Goal: Find specific fact: Find specific fact

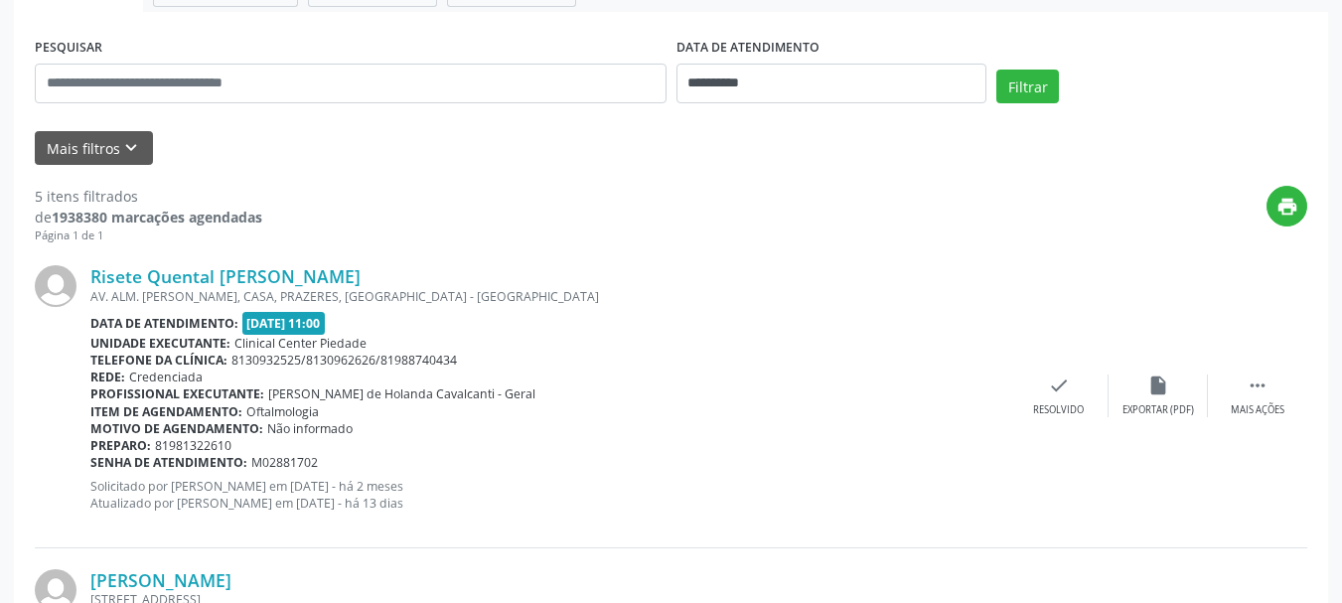
scroll to position [54, 0]
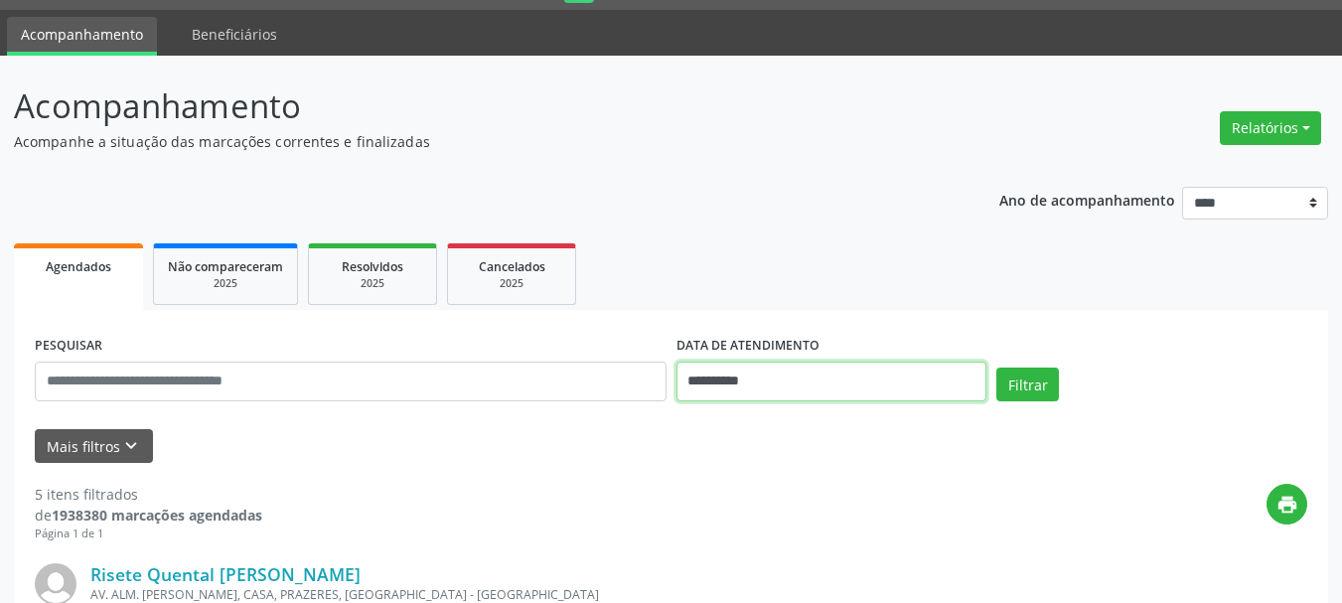
click at [861, 379] on input "**********" at bounding box center [831, 382] width 311 height 40
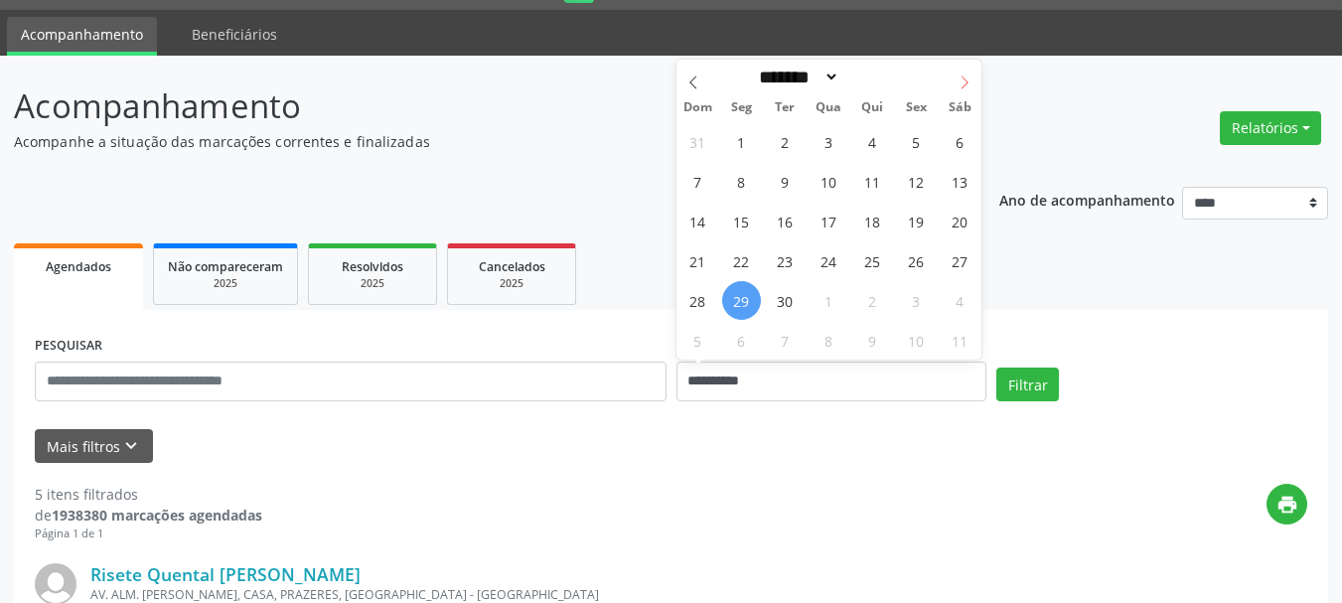
click at [960, 87] on icon at bounding box center [964, 82] width 14 height 14
click at [701, 84] on span at bounding box center [693, 77] width 34 height 34
select select "*"
click at [734, 187] on span "6" at bounding box center [741, 181] width 39 height 39
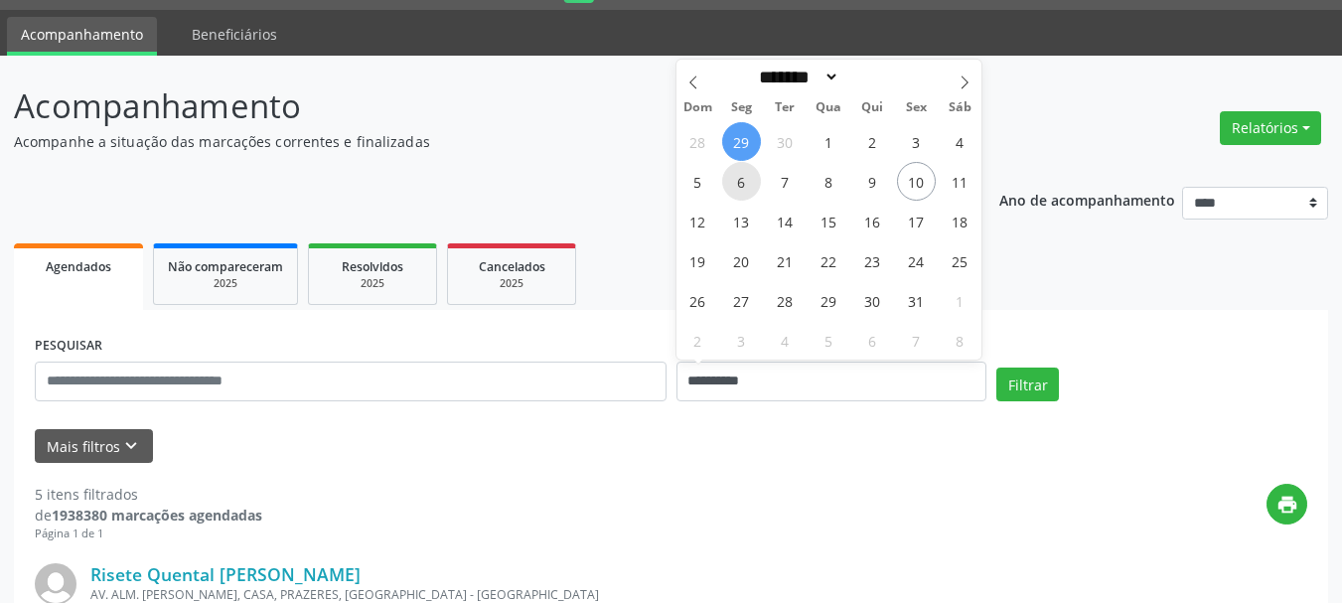
type input "**********"
click at [734, 187] on span "6" at bounding box center [741, 181] width 39 height 39
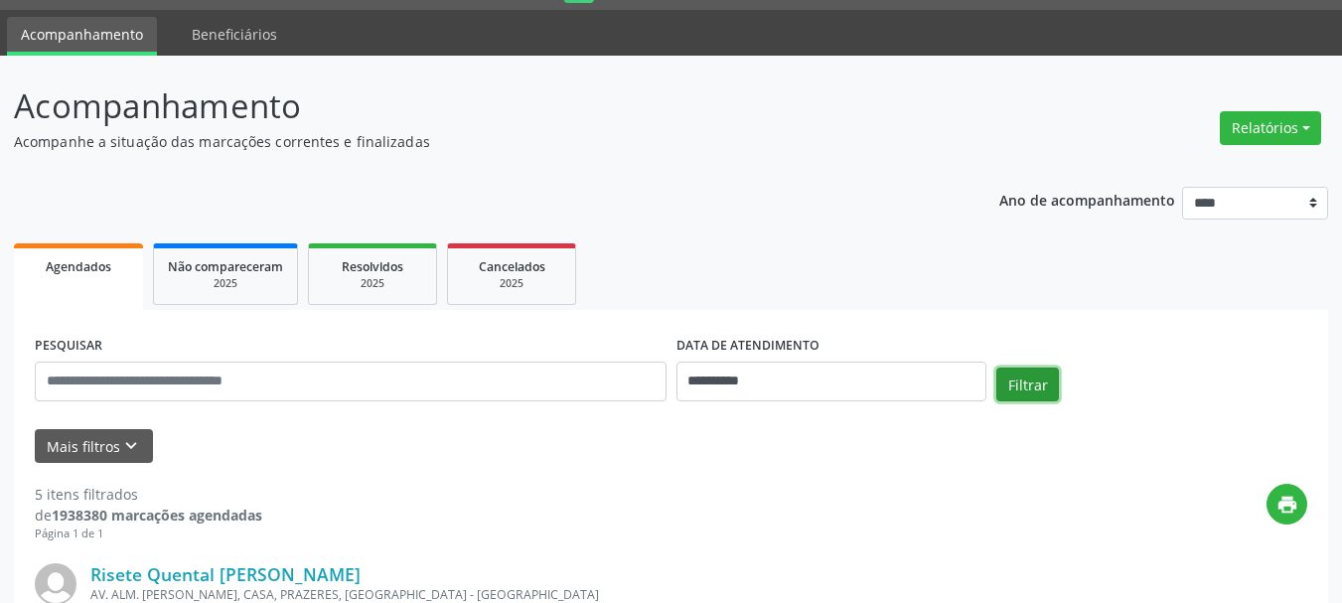
click at [1011, 388] on button "Filtrar" at bounding box center [1027, 384] width 63 height 34
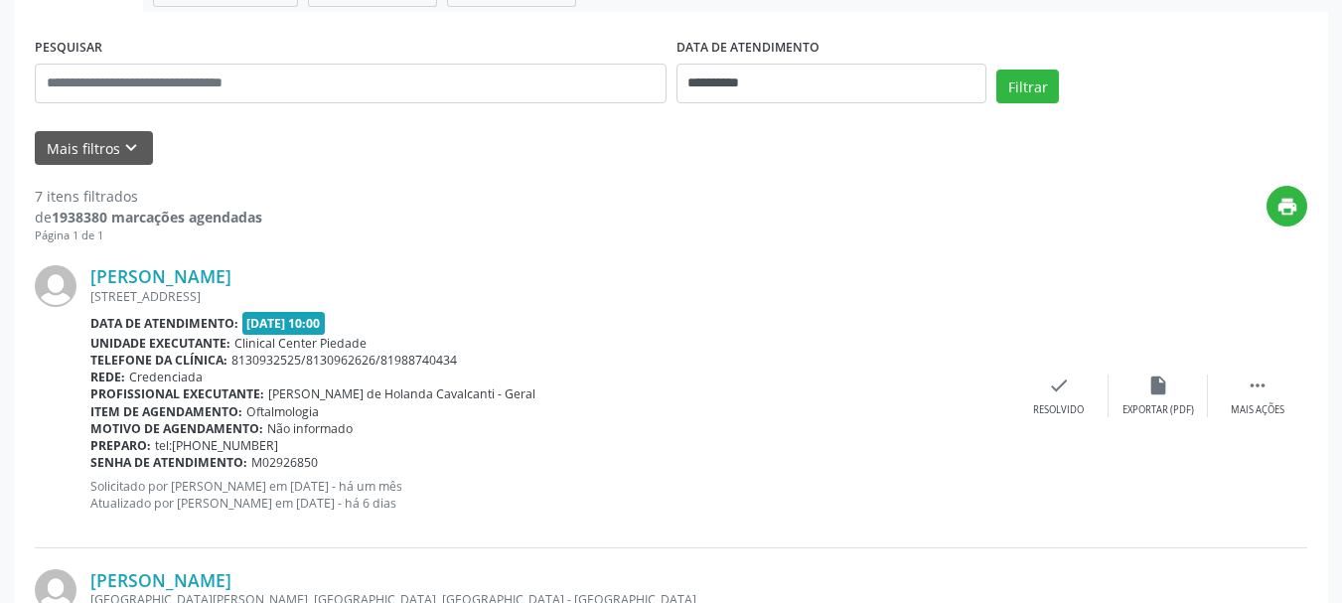
scroll to position [550, 0]
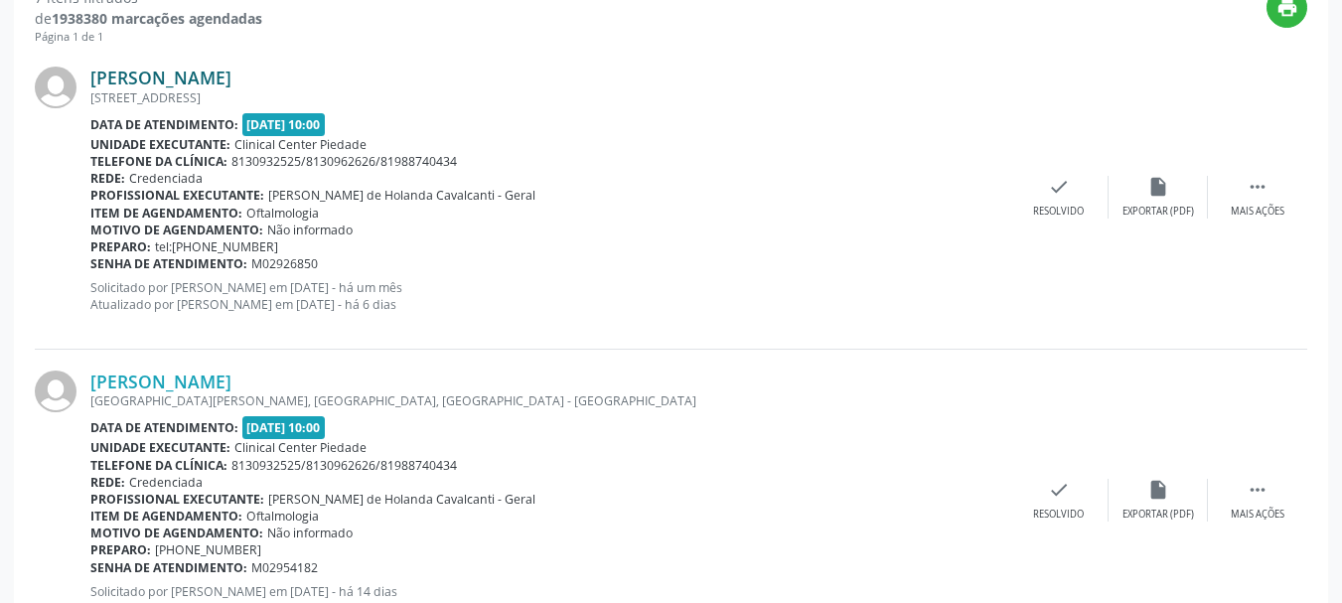
click at [218, 73] on link "[PERSON_NAME]" at bounding box center [160, 78] width 141 height 22
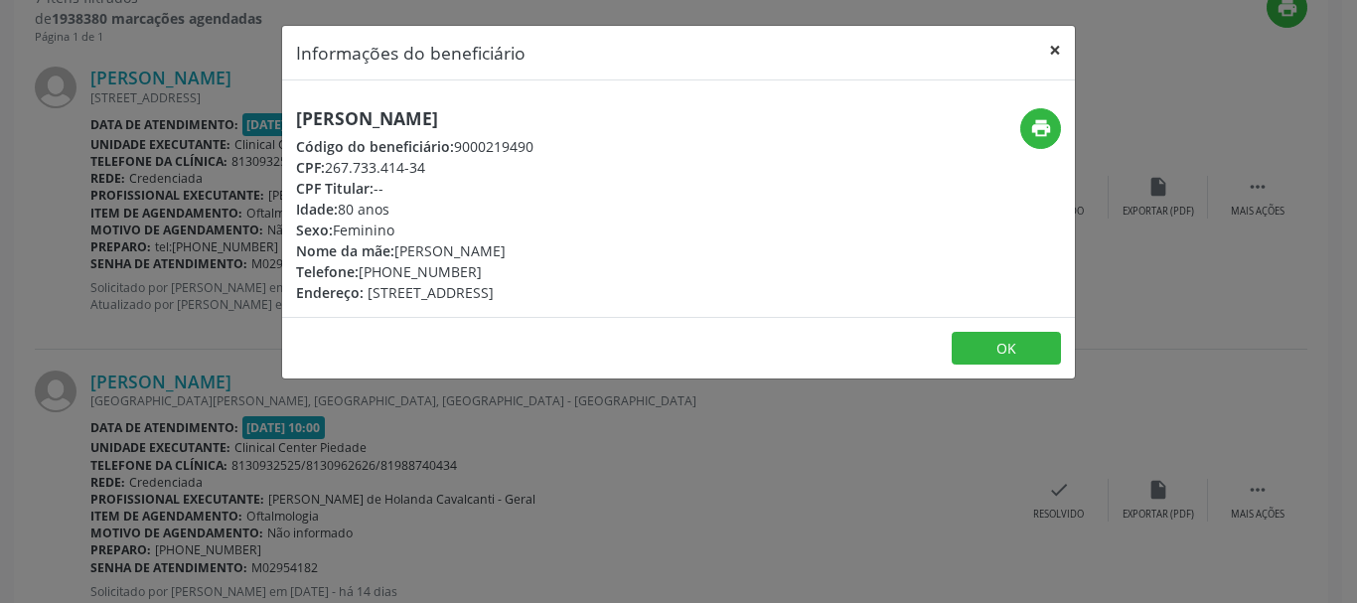
click at [1058, 41] on button "×" at bounding box center [1055, 50] width 40 height 49
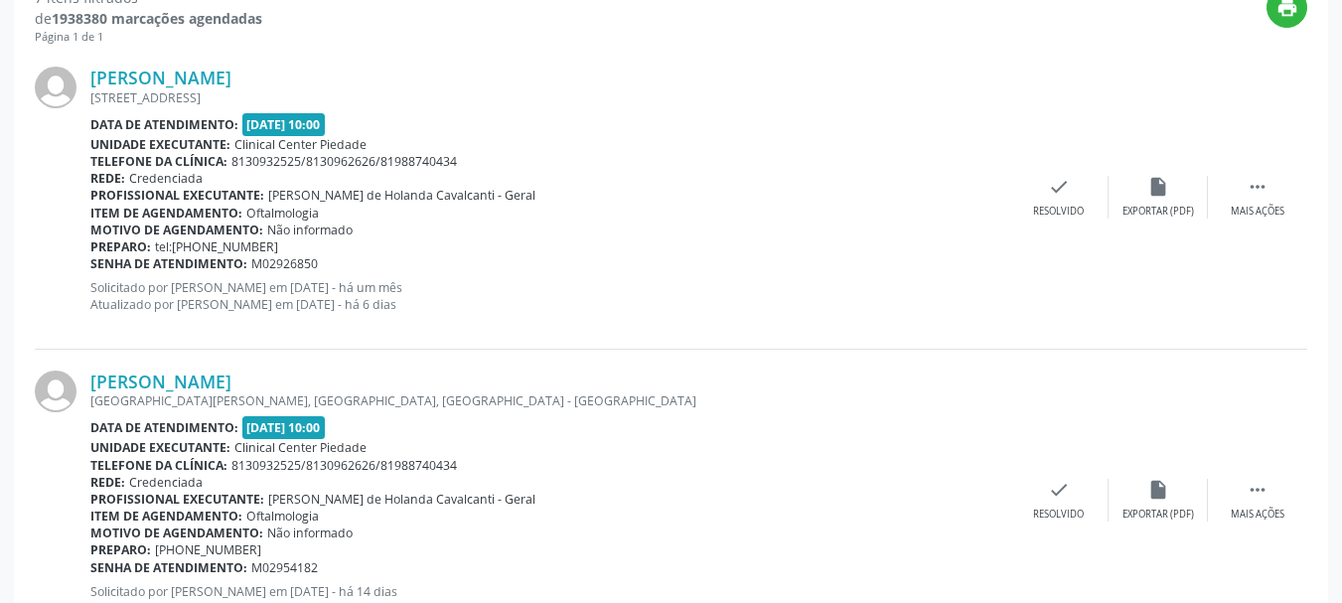
scroll to position [749, 0]
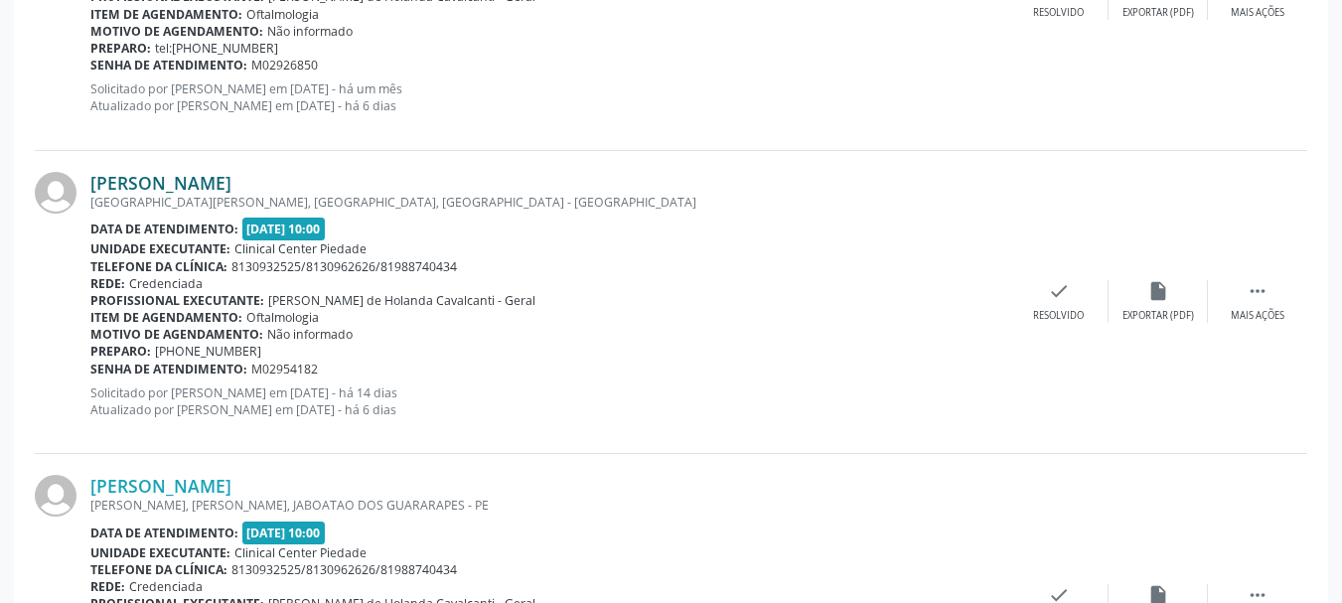
click at [191, 181] on link "[PERSON_NAME]" at bounding box center [160, 183] width 141 height 22
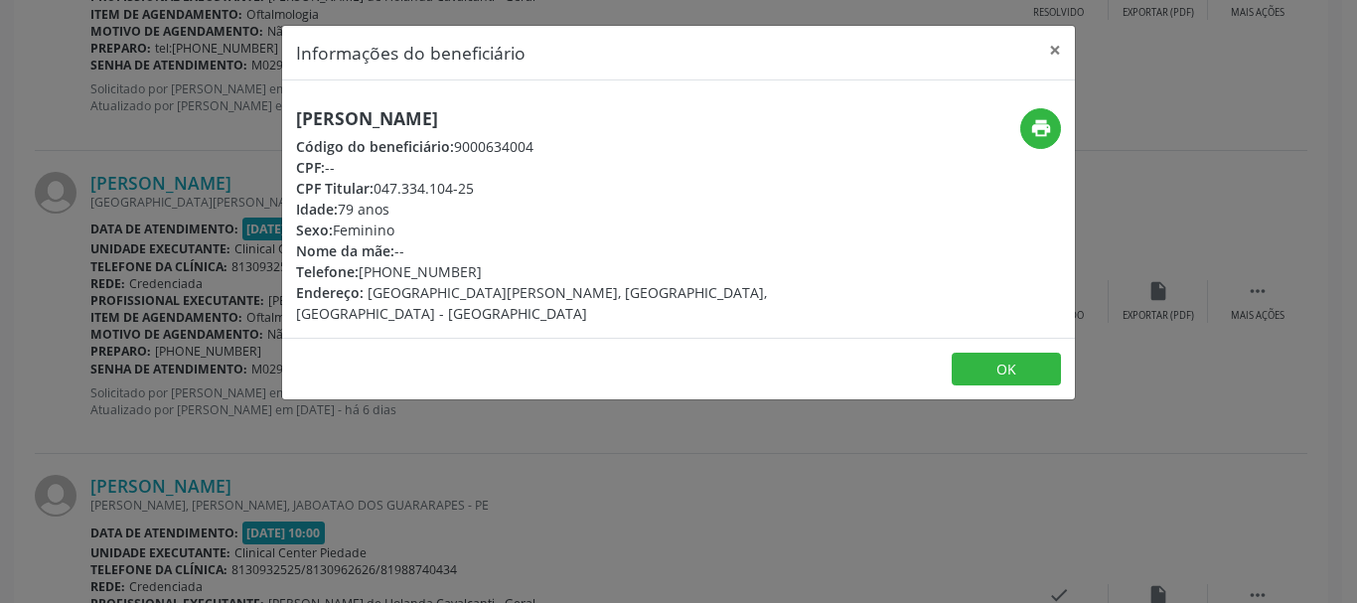
click at [514, 120] on h5 "[PERSON_NAME]" at bounding box center [546, 118] width 501 height 21
copy div "[PERSON_NAME]"
drag, startPoint x: 375, startPoint y: 189, endPoint x: 395, endPoint y: 189, distance: 19.9
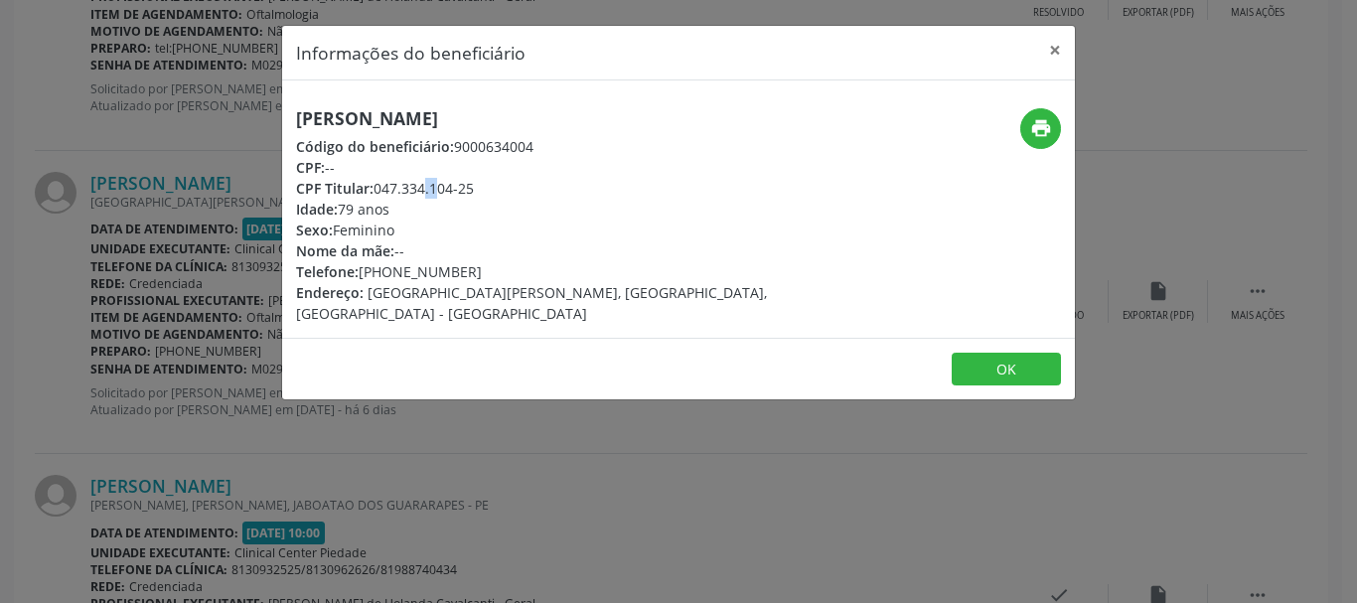
click at [395, 189] on div "CPF Titular: 047.334.104-25" at bounding box center [546, 188] width 501 height 21
drag, startPoint x: 405, startPoint y: 189, endPoint x: 428, endPoint y: 189, distance: 22.8
click at [419, 189] on div "CPF Titular: 047.334.104-25" at bounding box center [546, 188] width 501 height 21
click at [442, 189] on div "CPF Titular: 047.334.104-25" at bounding box center [546, 188] width 501 height 21
click at [376, 187] on div "CPF Titular: 047.334.104-25" at bounding box center [546, 188] width 501 height 21
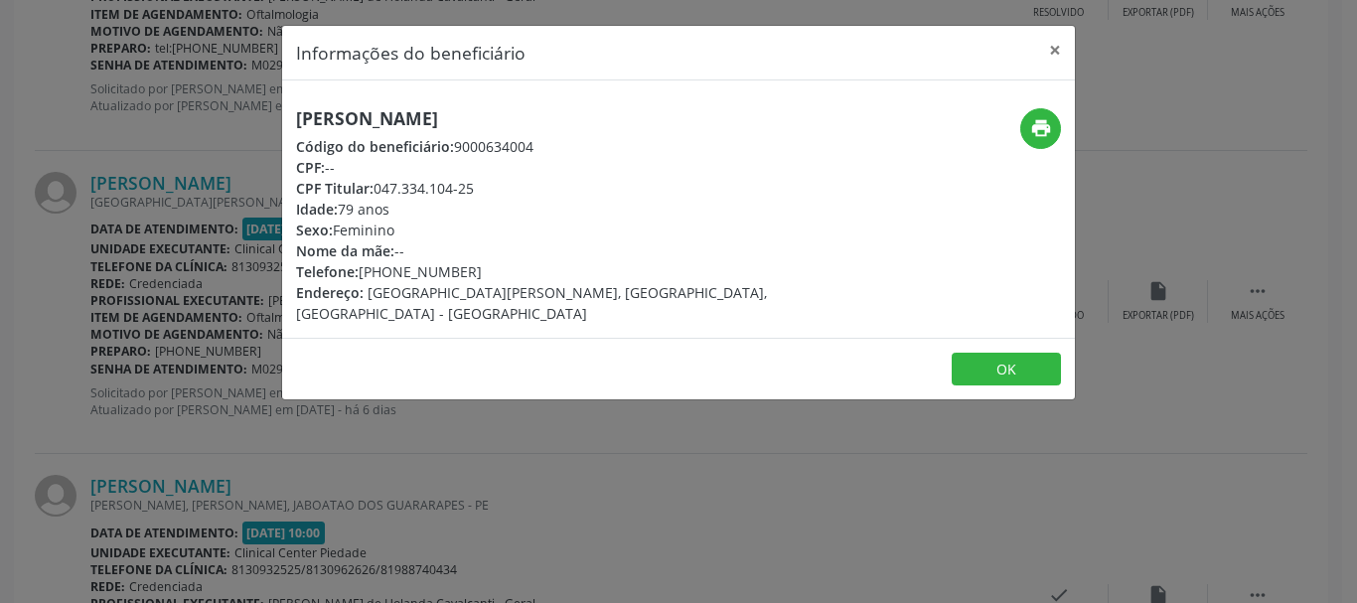
drag, startPoint x: 406, startPoint y: 187, endPoint x: 443, endPoint y: 187, distance: 36.7
click at [442, 187] on div "CPF Titular: 047.334.104-25" at bounding box center [546, 188] width 501 height 21
drag, startPoint x: 454, startPoint y: 187, endPoint x: 465, endPoint y: 187, distance: 10.9
click at [465, 187] on div "CPF Titular: 047.334.104-25" at bounding box center [546, 188] width 501 height 21
drag, startPoint x: 374, startPoint y: 184, endPoint x: 385, endPoint y: 184, distance: 10.9
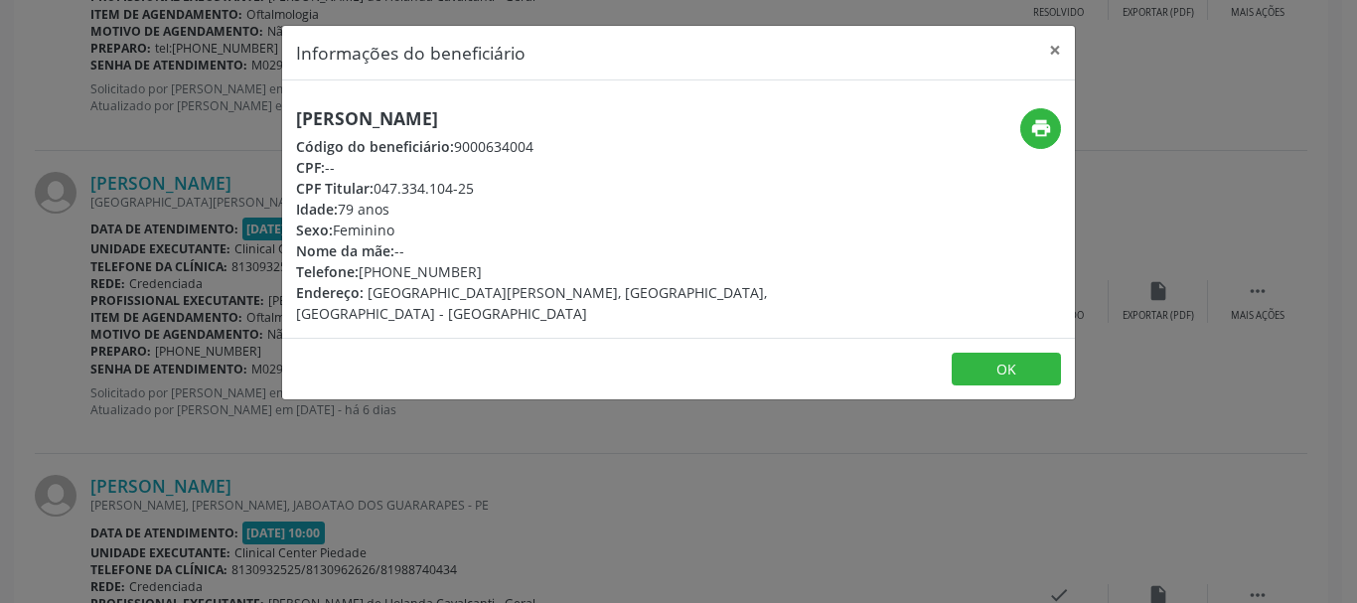
click at [384, 184] on div "CPF Titular: 047.334.104-25" at bounding box center [546, 188] width 501 height 21
click at [386, 184] on div "CPF Titular: 047.334.104-25" at bounding box center [546, 188] width 501 height 21
copy div "047.334.104-25"
drag, startPoint x: 359, startPoint y: 275, endPoint x: 375, endPoint y: 276, distance: 16.9
click at [375, 276] on div "Telefone: [PHONE_NUMBER]" at bounding box center [546, 271] width 501 height 21
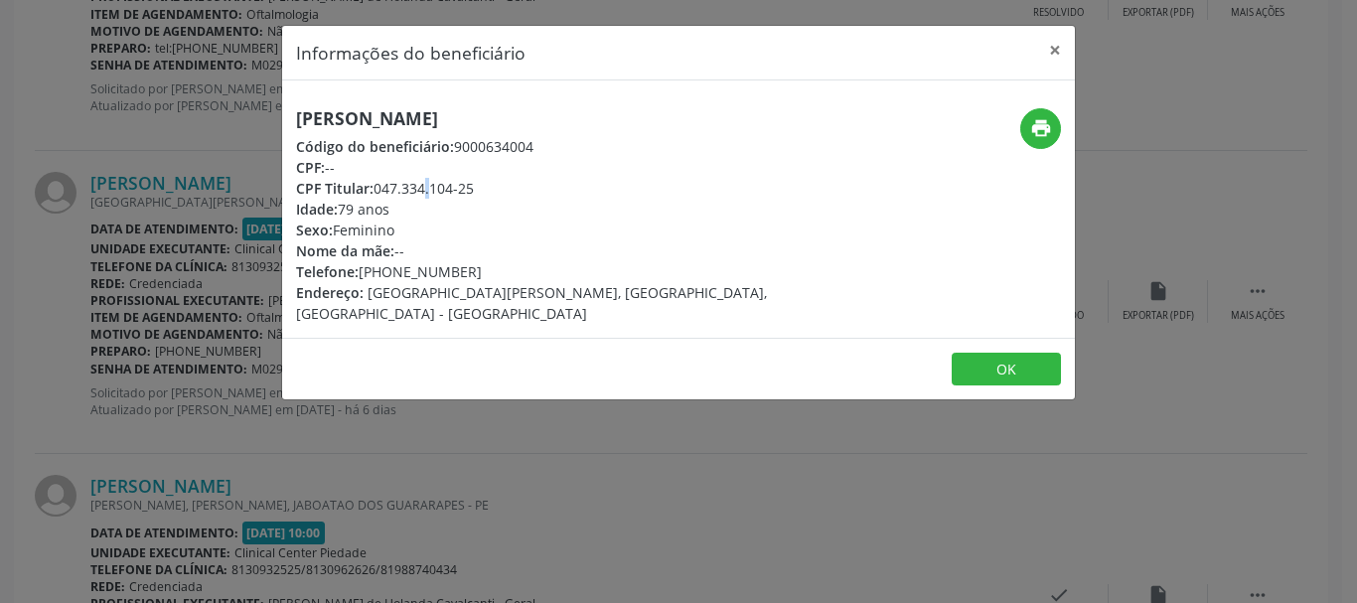
copy div "[PHONE_NUMBER]"
click at [1054, 46] on button "×" at bounding box center [1055, 50] width 40 height 49
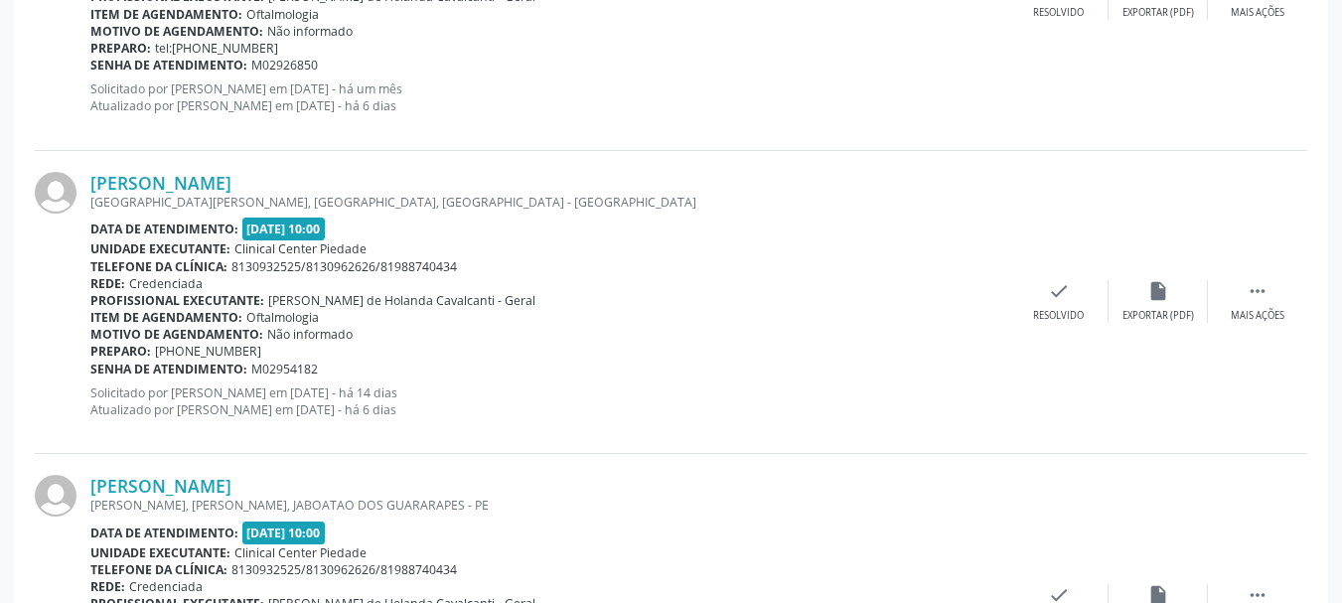
scroll to position [947, 0]
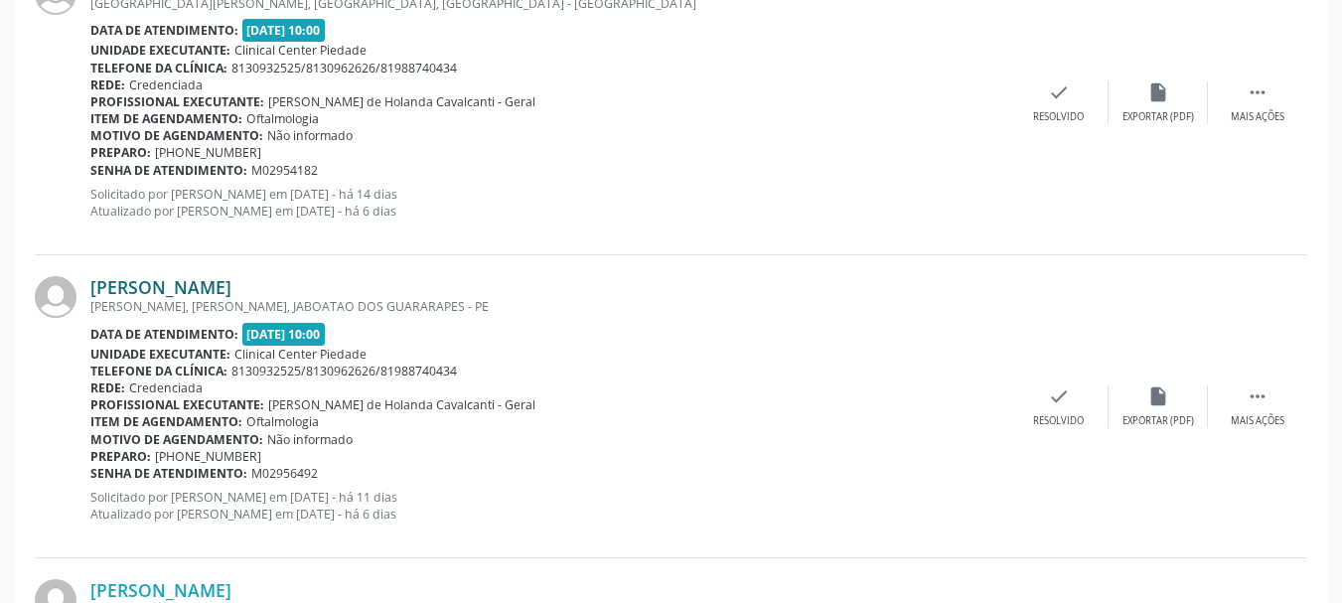
click at [179, 288] on link "[PERSON_NAME]" at bounding box center [160, 287] width 141 height 22
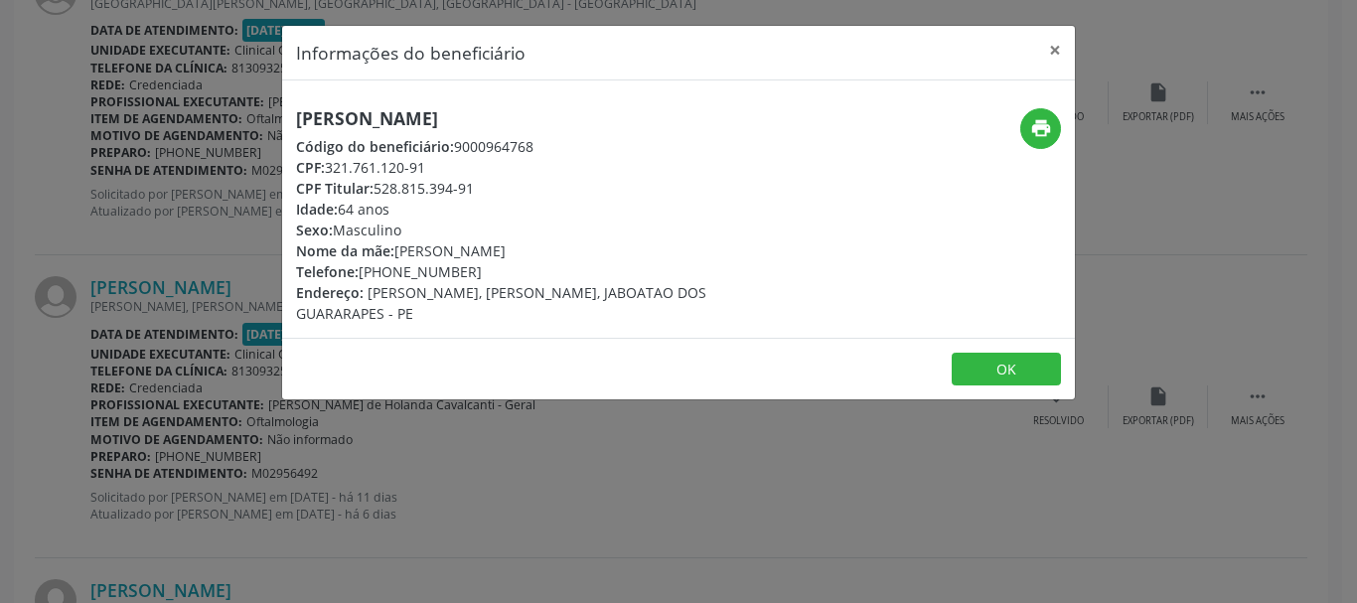
click at [389, 123] on h5 "[PERSON_NAME]" at bounding box center [546, 118] width 501 height 21
copy div "[PERSON_NAME]"
drag, startPoint x: 1051, startPoint y: 51, endPoint x: 997, endPoint y: 66, distance: 55.7
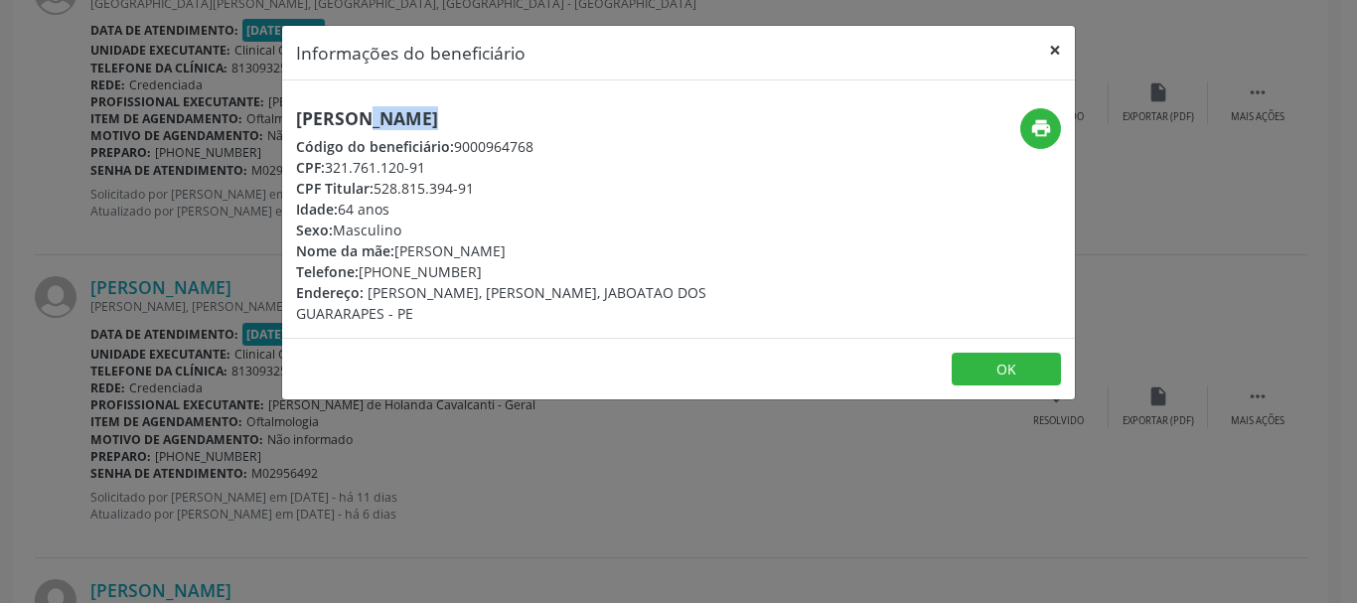
click at [1052, 51] on button "×" at bounding box center [1055, 50] width 40 height 49
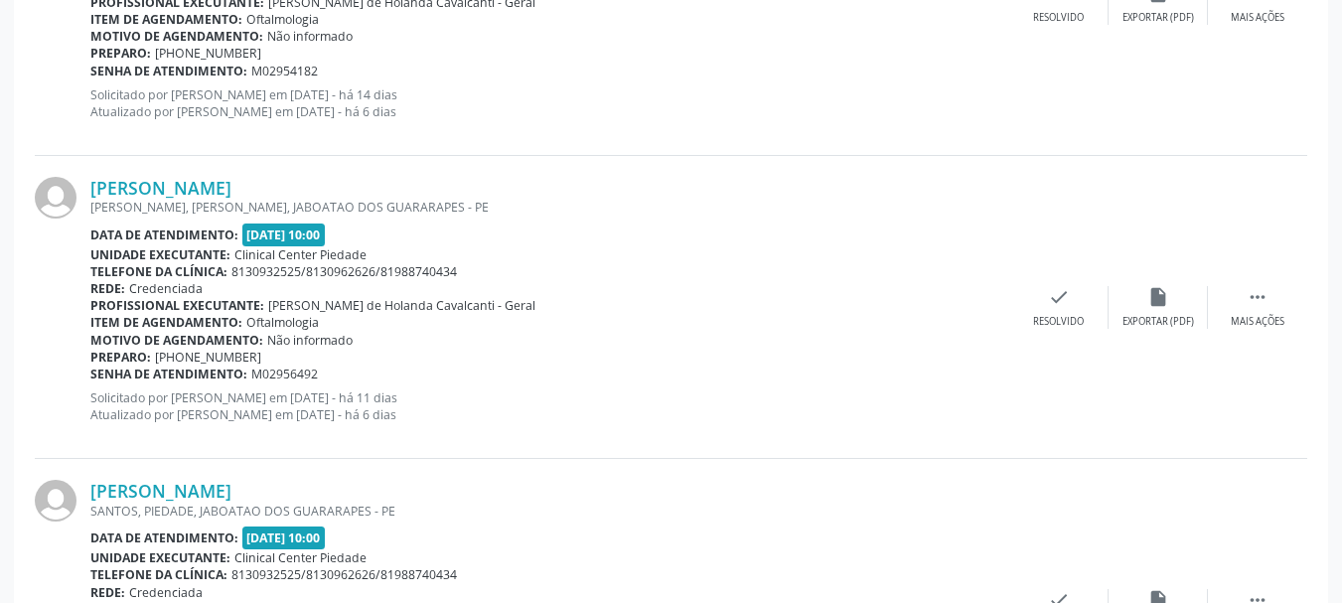
scroll to position [1146, 0]
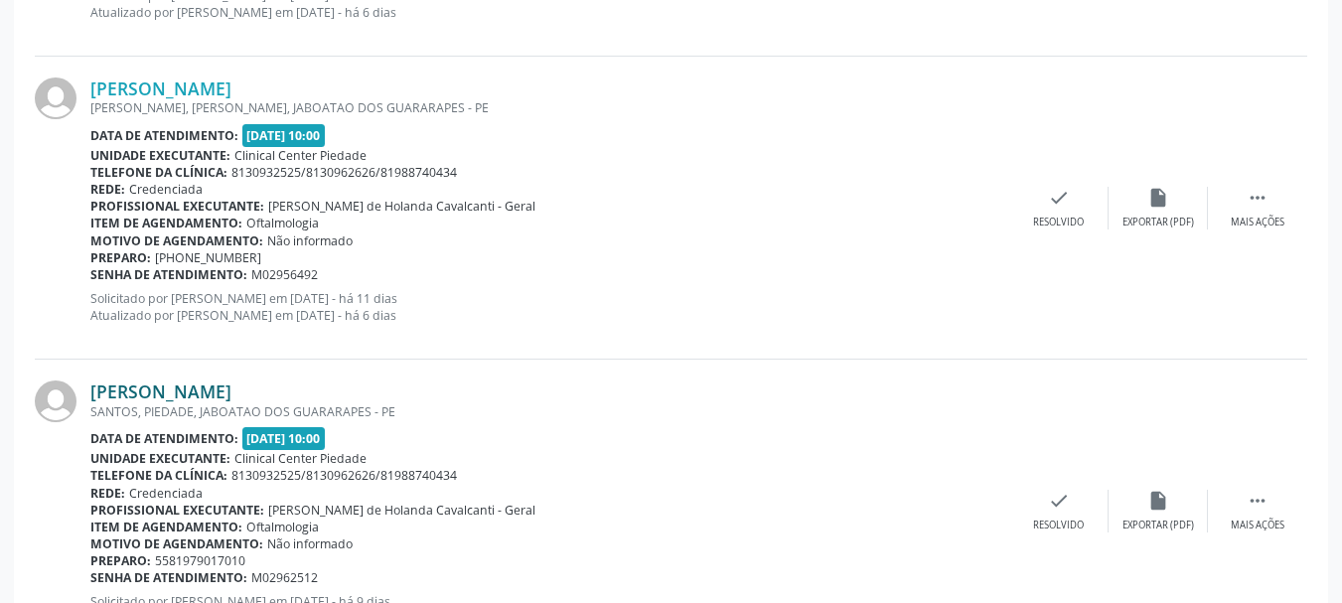
drag, startPoint x: 85, startPoint y: 391, endPoint x: 133, endPoint y: 393, distance: 47.7
click at [89, 392] on div at bounding box center [63, 510] width 56 height 260
click at [133, 393] on link "[PERSON_NAME]" at bounding box center [160, 391] width 141 height 22
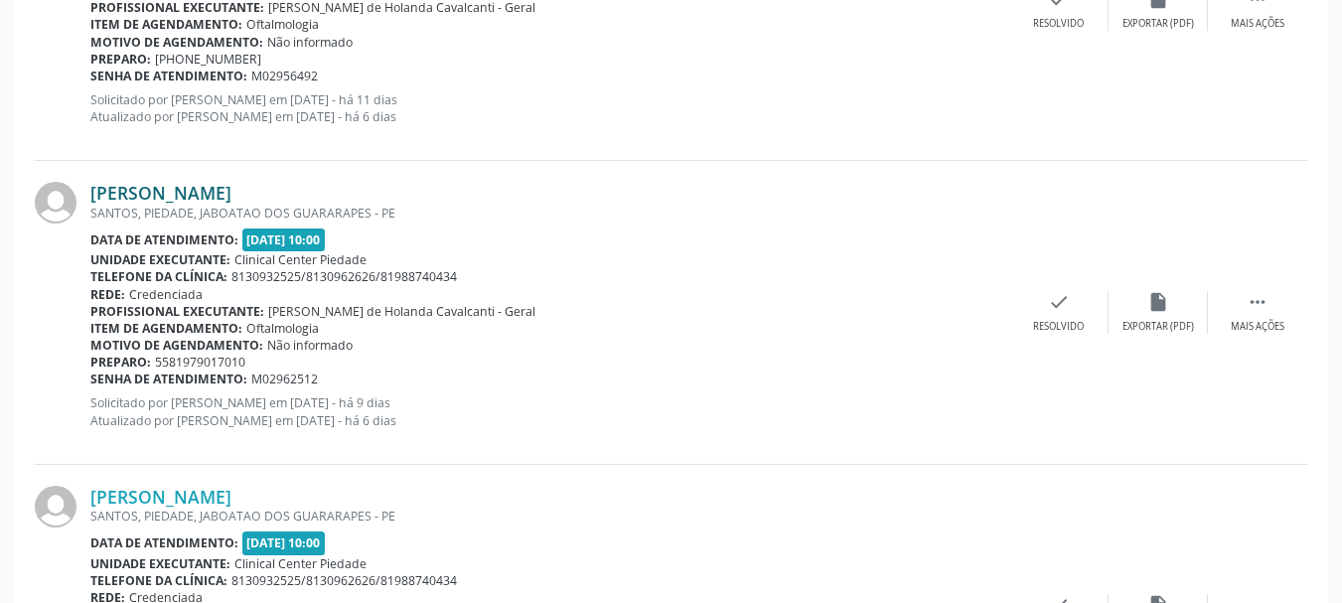
click at [231, 192] on link "[PERSON_NAME]" at bounding box center [160, 193] width 141 height 22
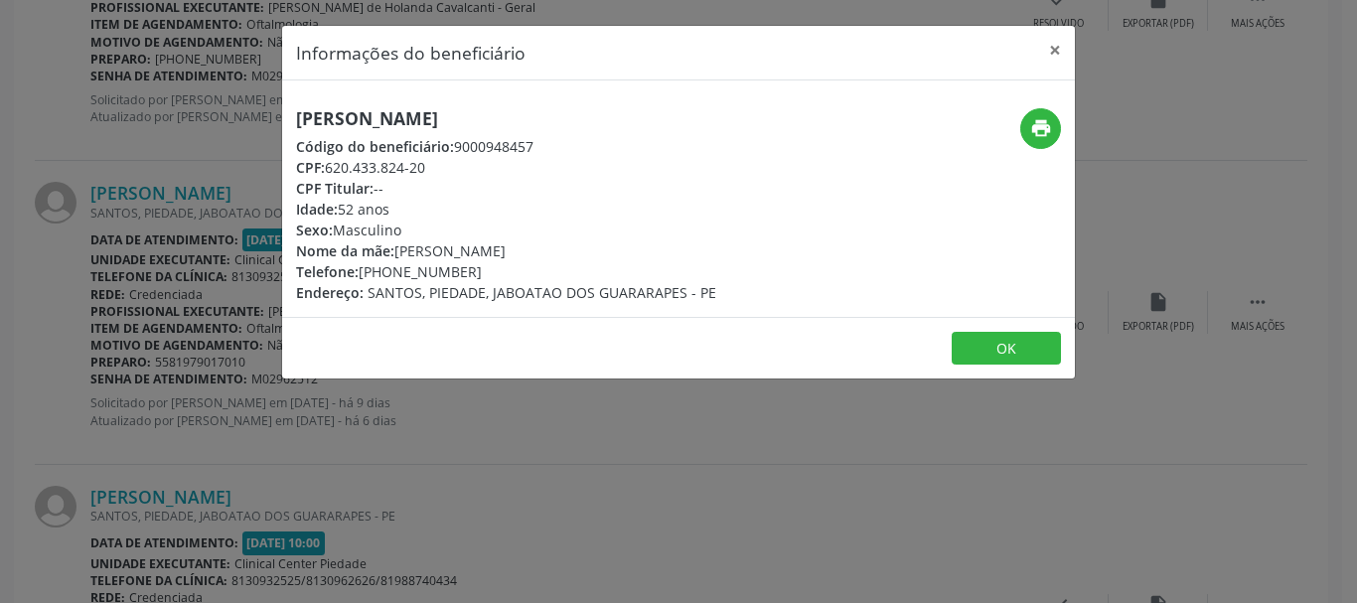
click at [438, 122] on h5 "[PERSON_NAME]" at bounding box center [506, 118] width 420 height 21
copy div "[PERSON_NAME]"
click at [1056, 47] on button "×" at bounding box center [1055, 50] width 40 height 49
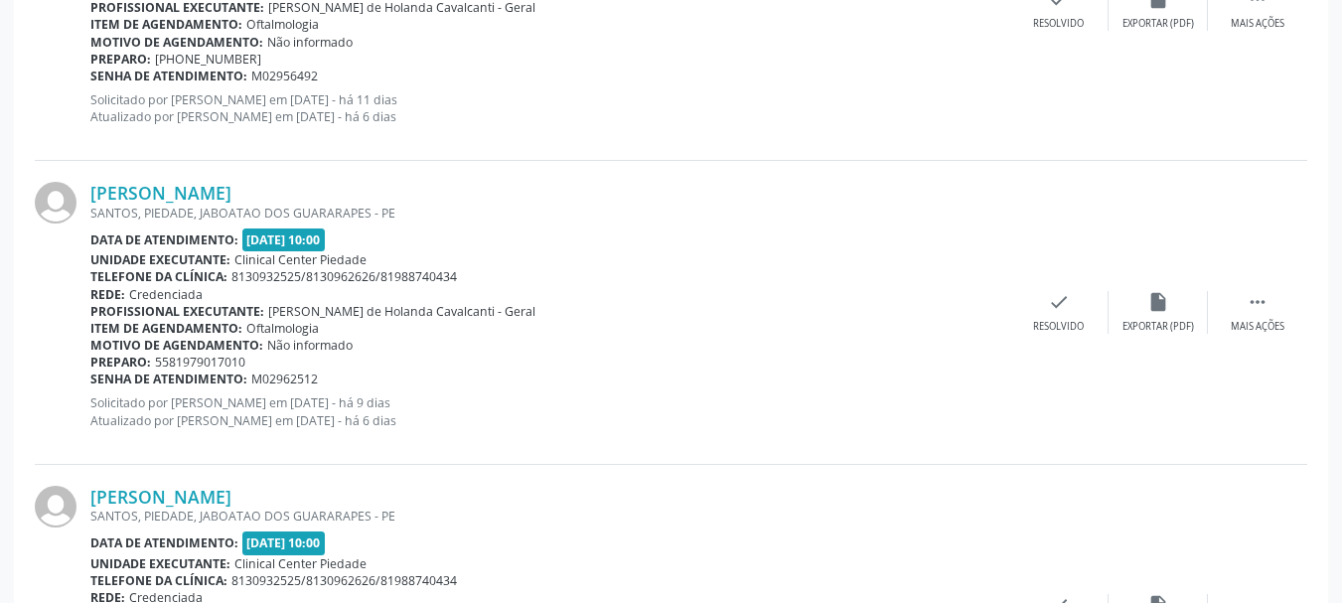
scroll to position [1543, 0]
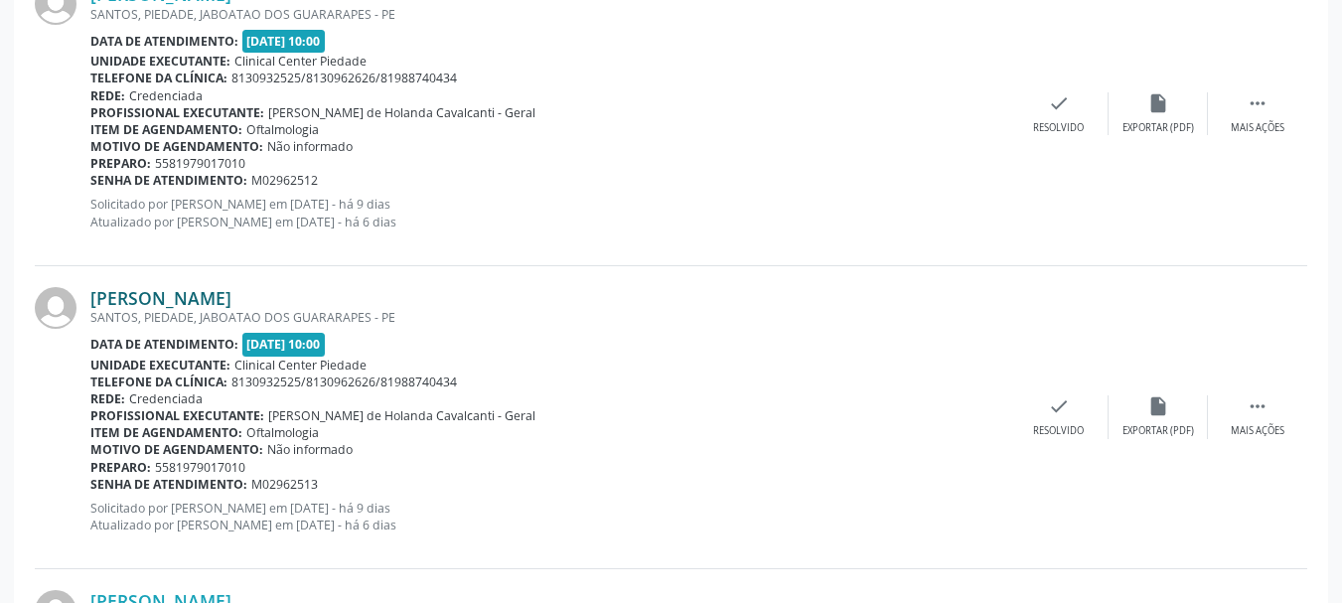
click at [231, 297] on link "[PERSON_NAME]" at bounding box center [160, 298] width 141 height 22
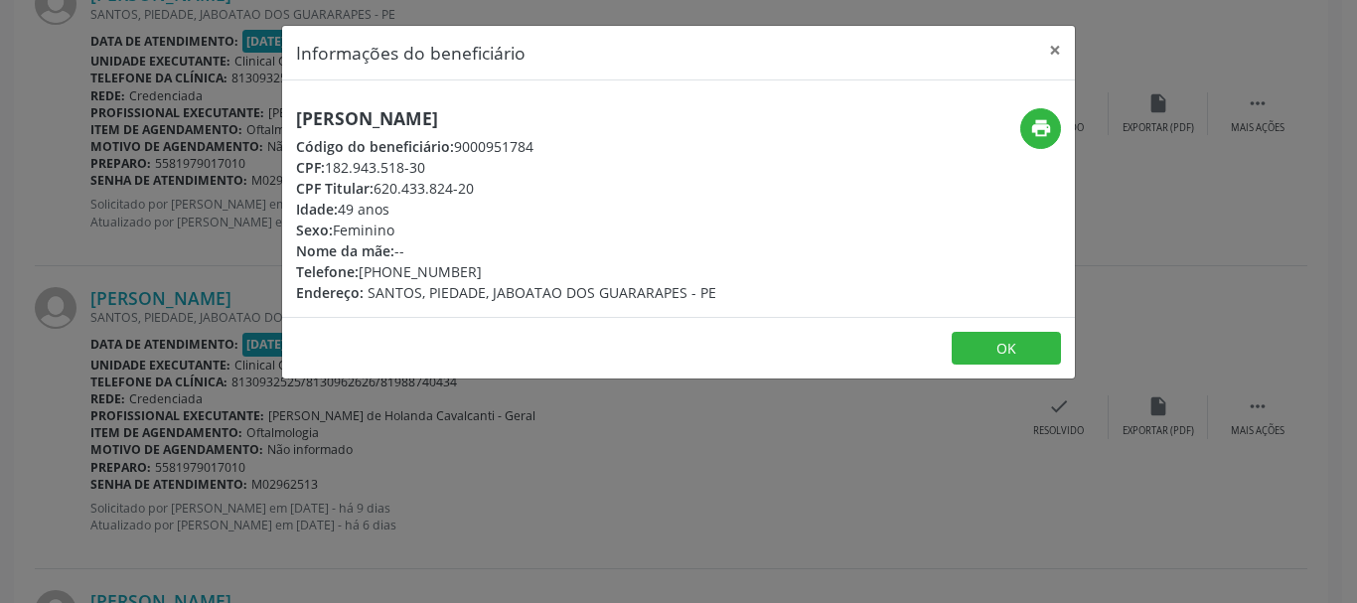
click at [508, 114] on h5 "[PERSON_NAME]" at bounding box center [506, 118] width 420 height 21
copy div "[PERSON_NAME]"
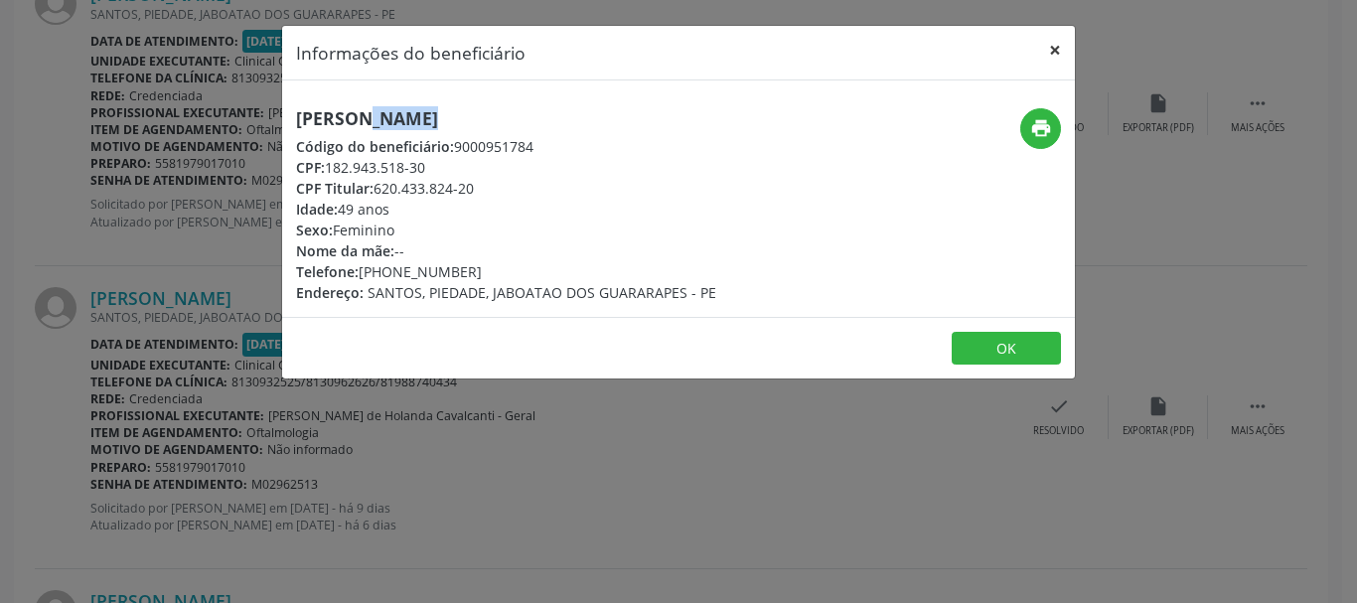
click at [1050, 50] on button "×" at bounding box center [1055, 50] width 40 height 49
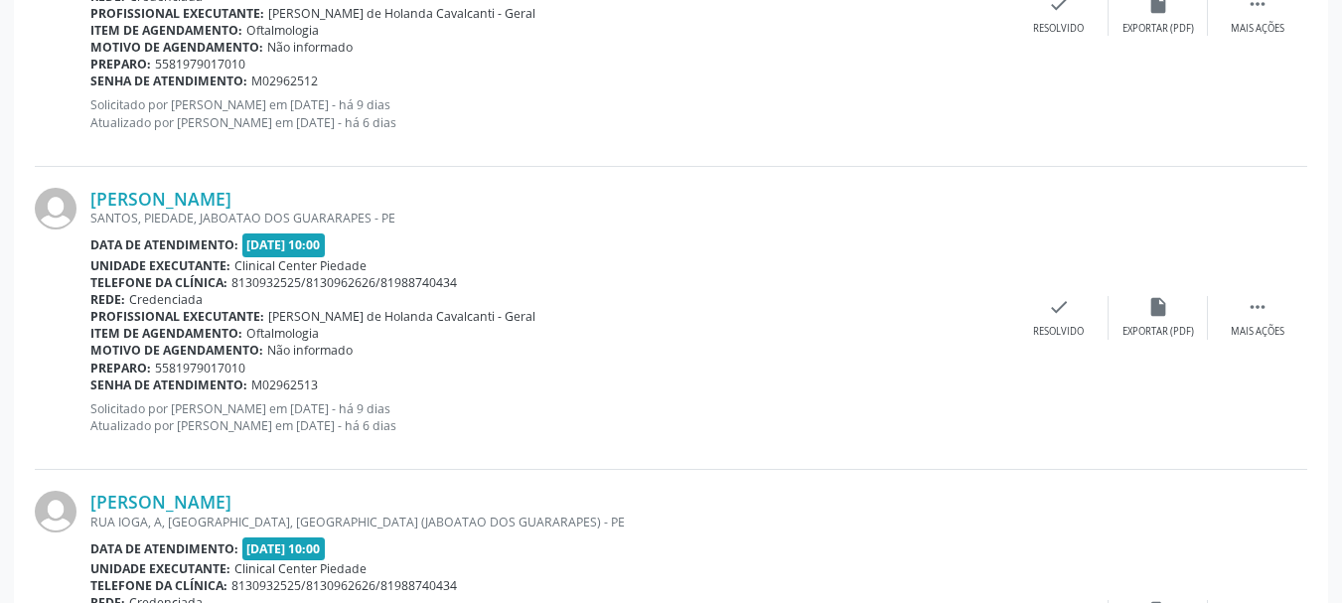
scroll to position [1841, 0]
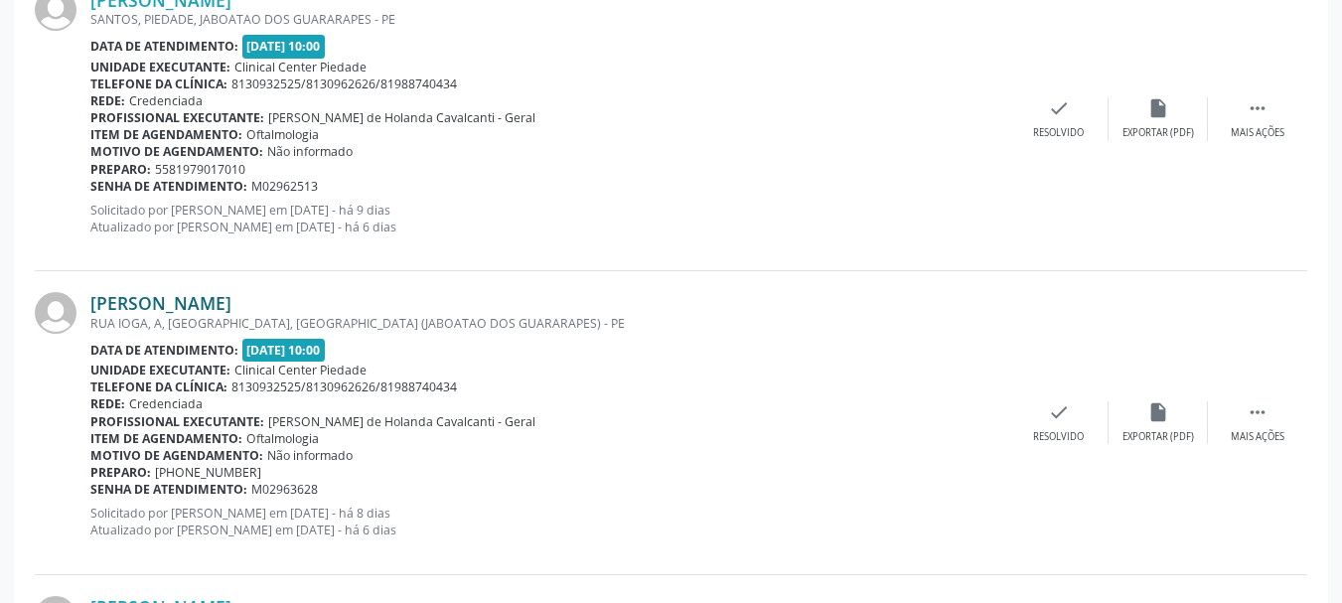
click at [148, 306] on link "[PERSON_NAME]" at bounding box center [160, 303] width 141 height 22
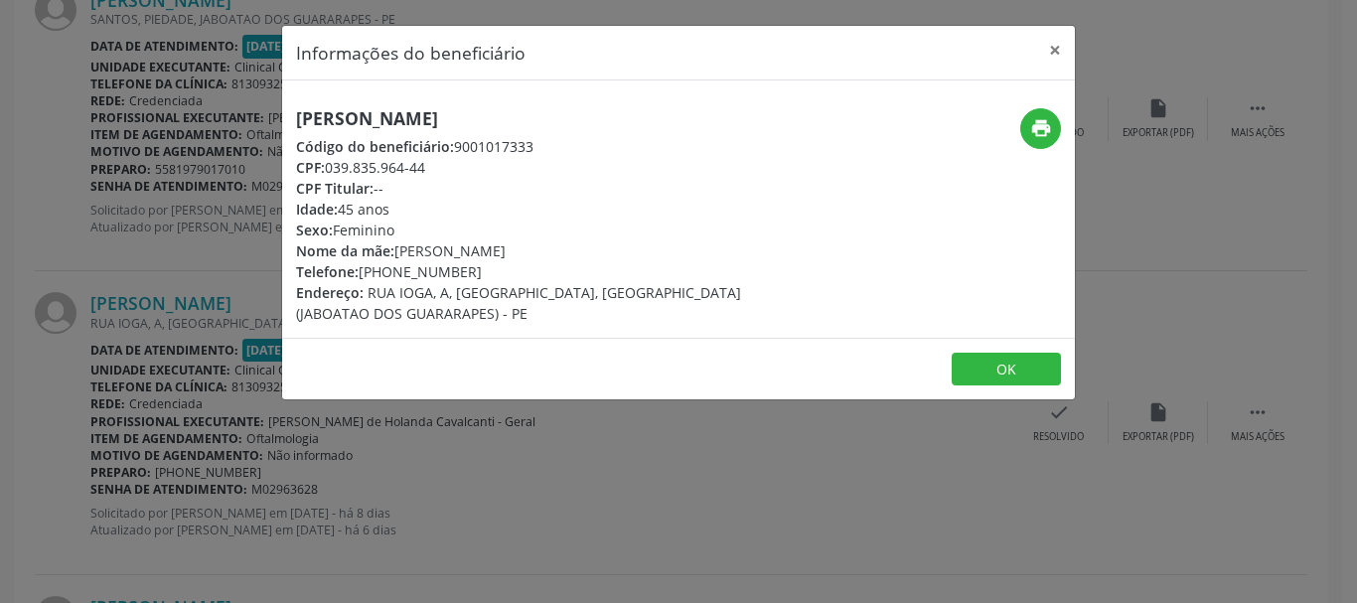
click at [328, 120] on h5 "[PERSON_NAME]" at bounding box center [546, 118] width 501 height 21
copy div "[PERSON_NAME]"
click at [1054, 51] on button "×" at bounding box center [1055, 50] width 40 height 49
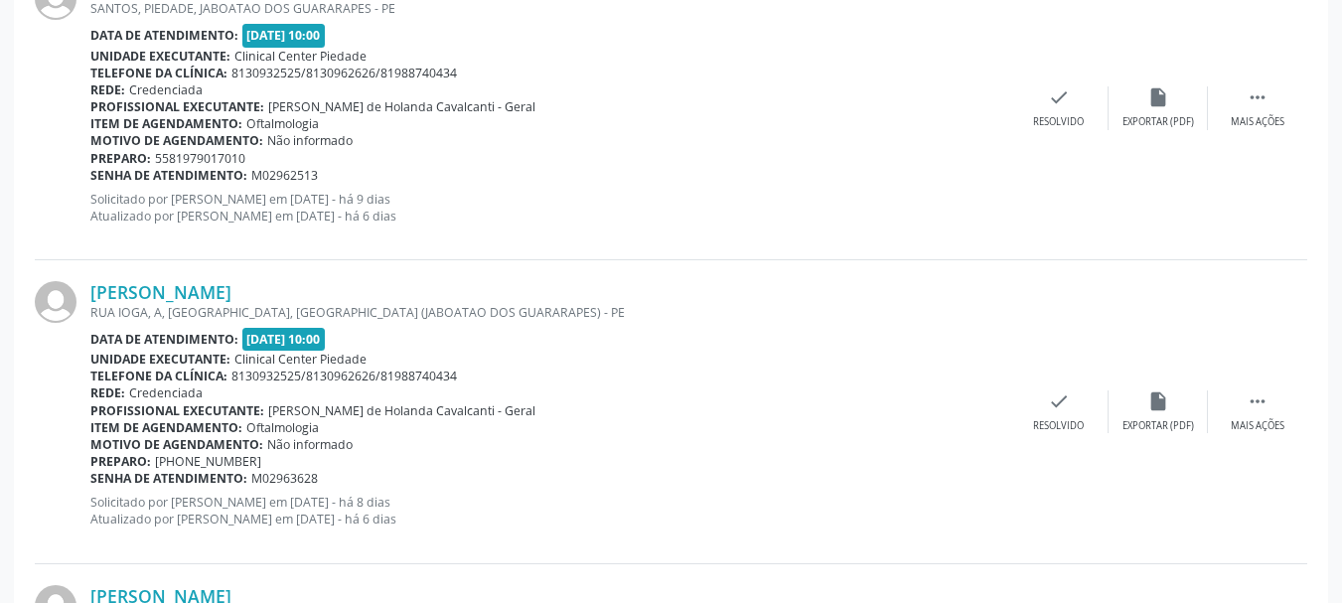
scroll to position [2150, 0]
